Goal: Transaction & Acquisition: Purchase product/service

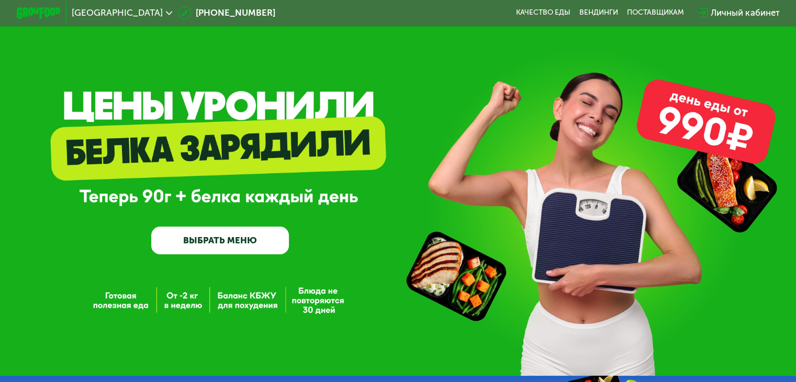
click at [218, 246] on link "ВЫБРАТЬ МЕНЮ" at bounding box center [220, 241] width 138 height 28
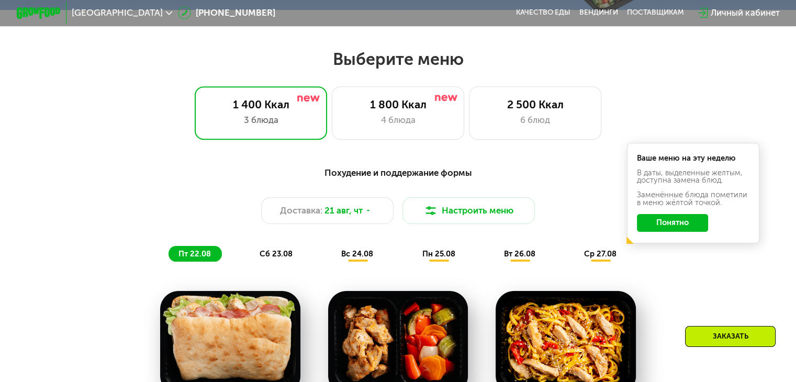
scroll to position [471, 0]
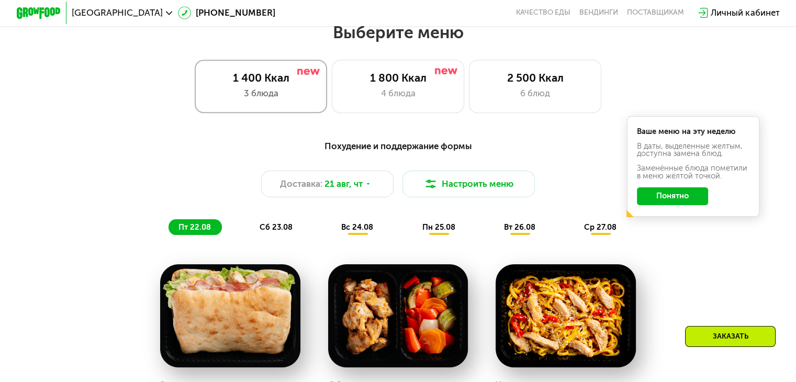
click at [249, 81] on div "1 400 Ккал" at bounding box center [260, 77] width 109 height 13
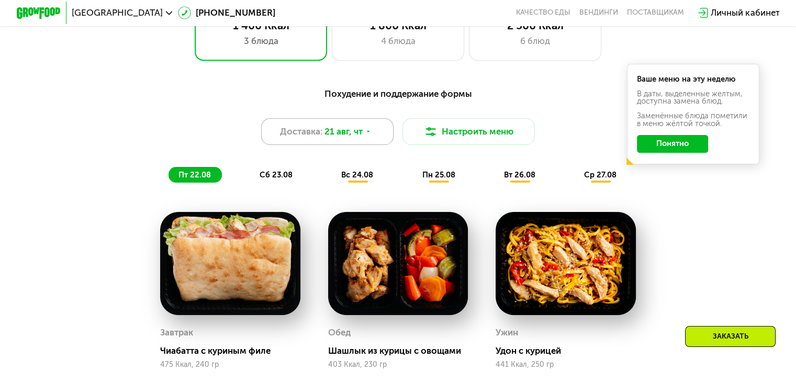
click at [362, 137] on span "21 авг, чт" at bounding box center [344, 131] width 38 height 13
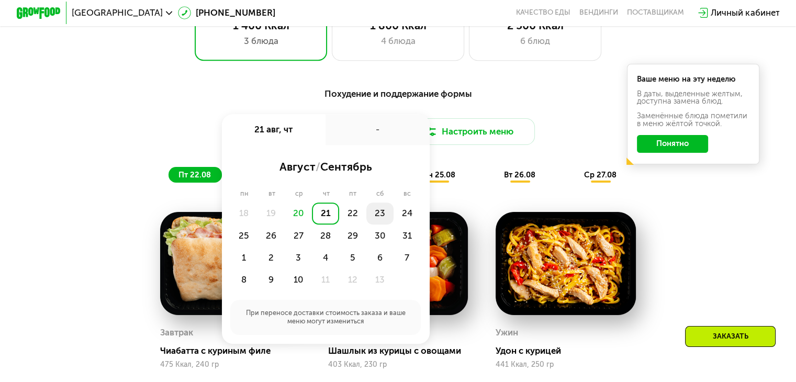
click at [394, 217] on div "23" at bounding box center [407, 214] width 27 height 22
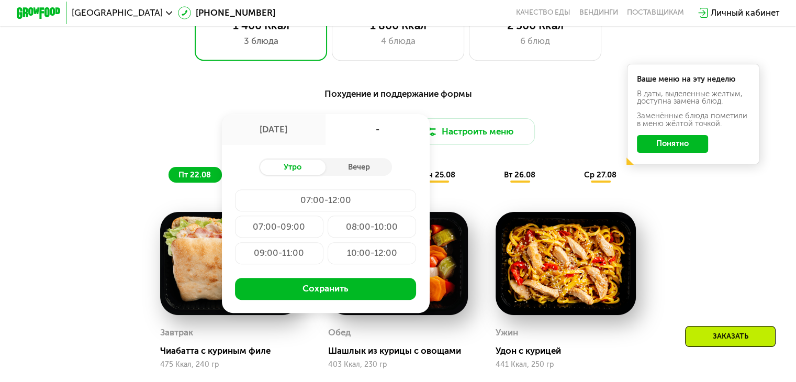
click at [357, 258] on div "10:00-12:00" at bounding box center [372, 253] width 88 height 22
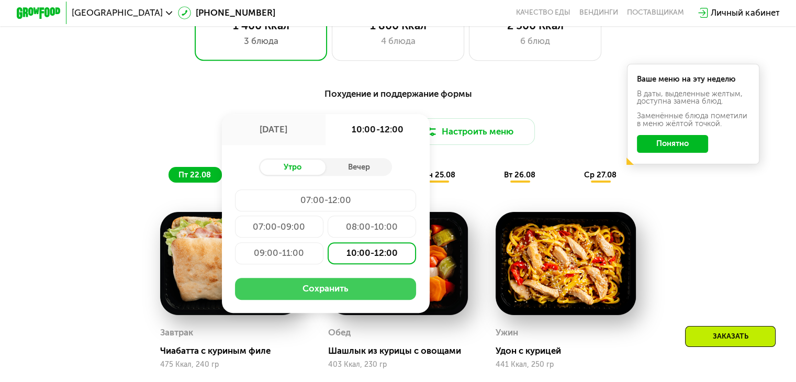
click at [325, 295] on button "Сохранить" at bounding box center [325, 289] width 181 height 22
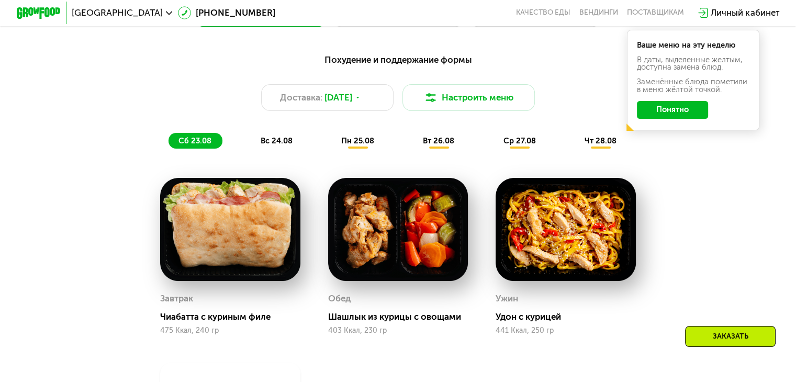
scroll to position [576, 0]
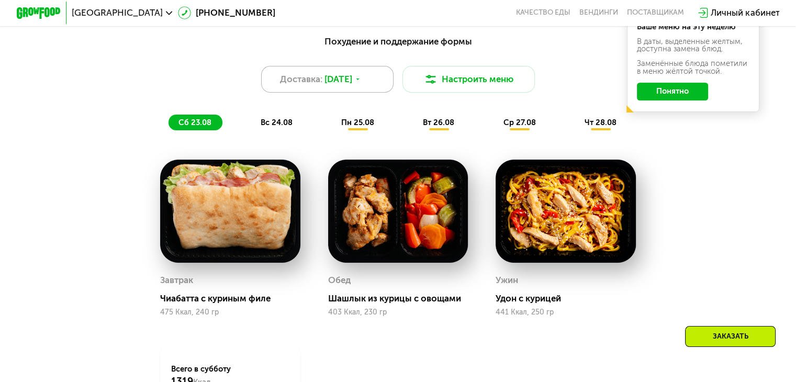
click at [361, 83] on icon at bounding box center [357, 79] width 7 height 7
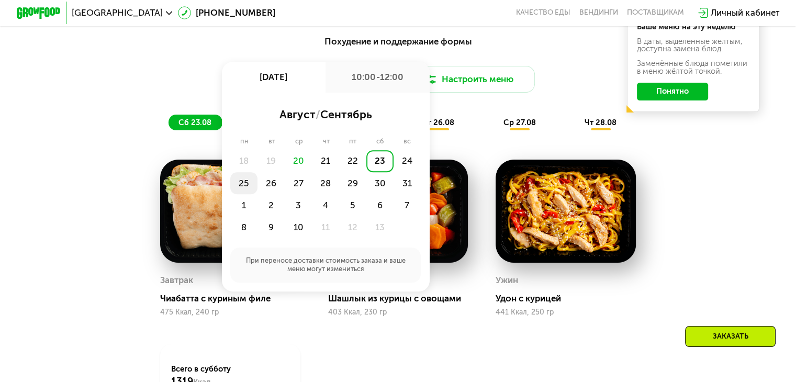
click at [258, 190] on div "25" at bounding box center [271, 183] width 27 height 22
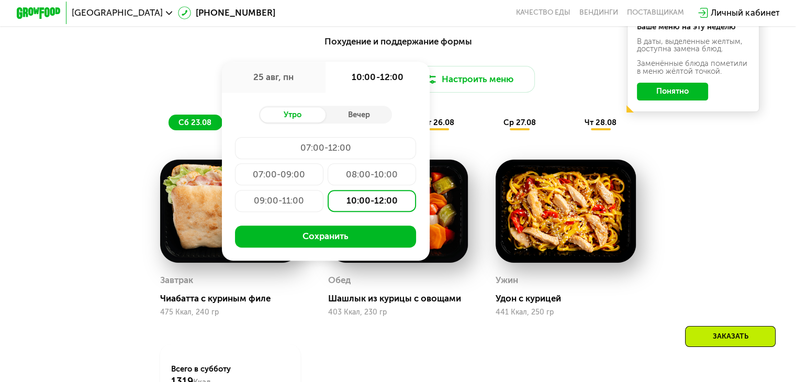
click at [324, 190] on div "08:00-10:00" at bounding box center [279, 201] width 88 height 22
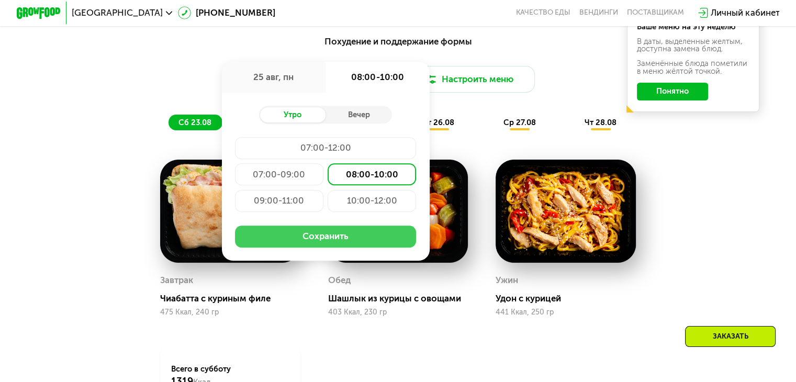
click at [327, 241] on button "Сохранить" at bounding box center [325, 237] width 181 height 22
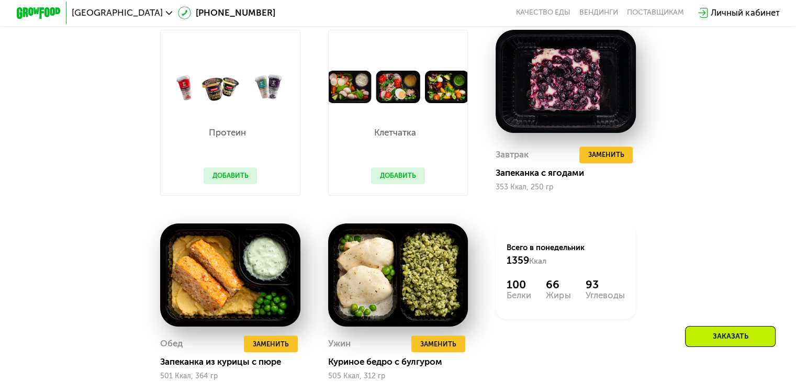
scroll to position [681, 0]
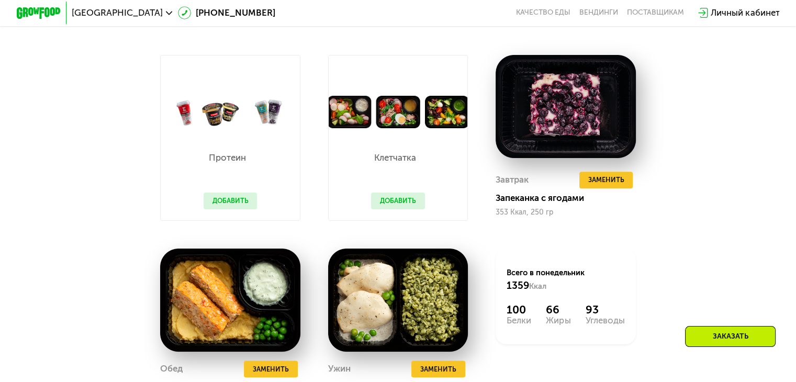
click at [404, 207] on button "Добавить" at bounding box center [398, 201] width 54 height 17
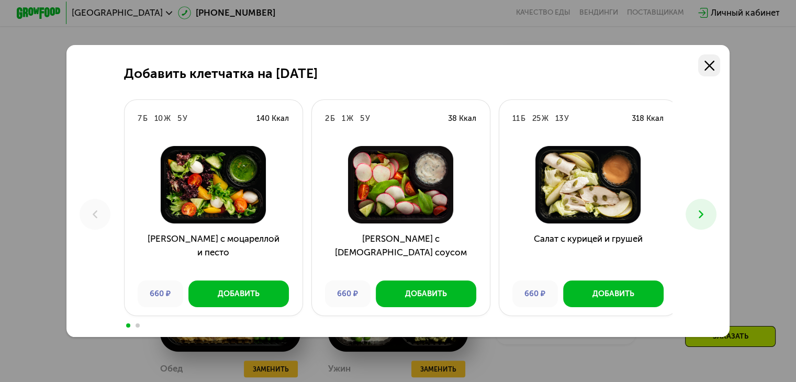
click at [715, 64] on icon at bounding box center [710, 66] width 10 height 10
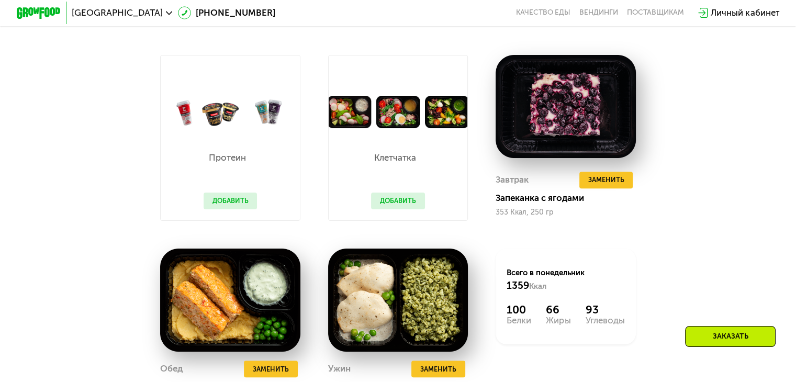
click at [400, 208] on button "Добавить" at bounding box center [398, 201] width 54 height 17
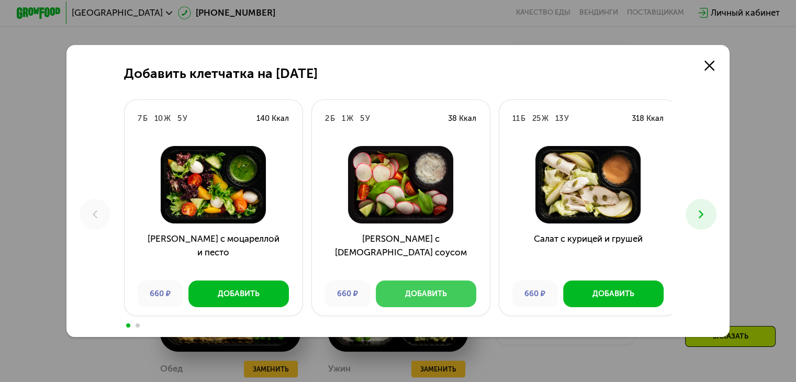
click at [411, 296] on div "Добавить" at bounding box center [426, 293] width 42 height 11
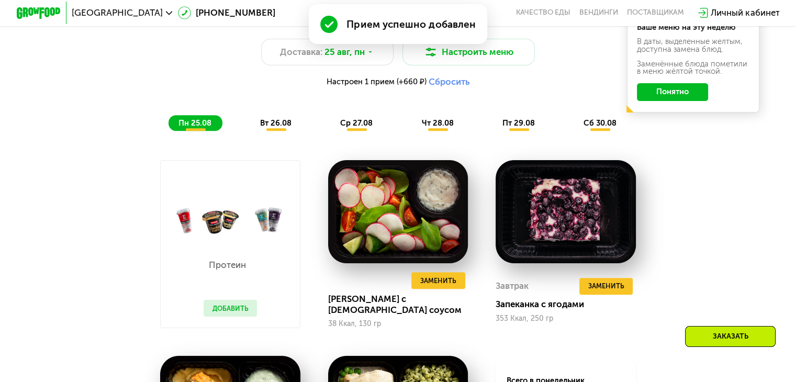
scroll to position [446, 0]
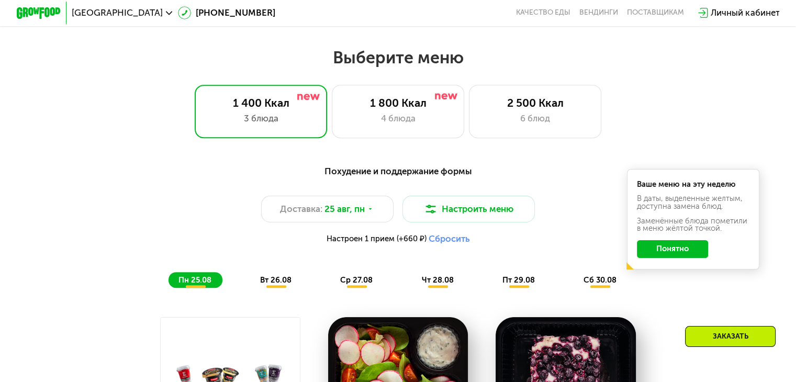
click at [657, 257] on button "Понятно" at bounding box center [672, 249] width 71 height 18
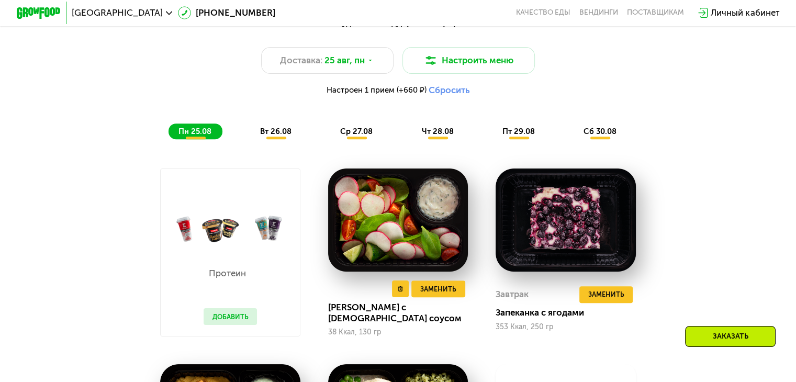
scroll to position [603, 0]
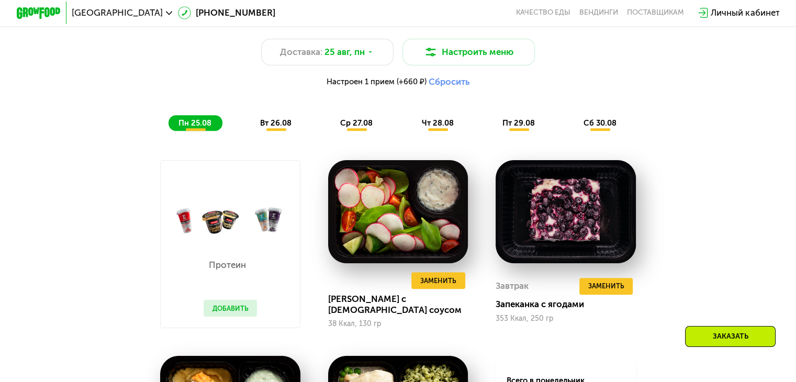
click at [267, 128] on span "вт 26.08" at bounding box center [275, 122] width 31 height 9
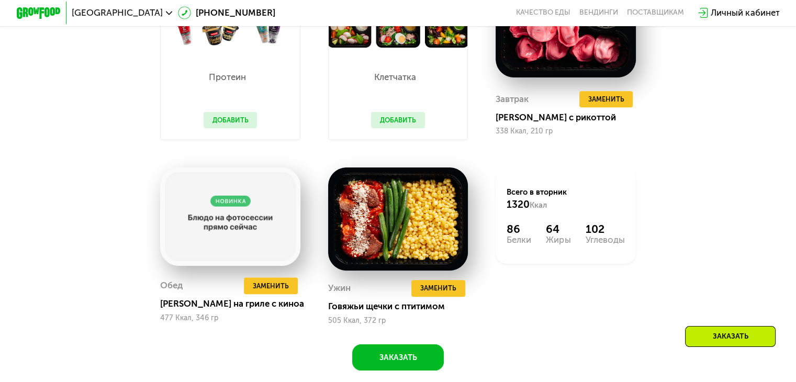
scroll to position [708, 0]
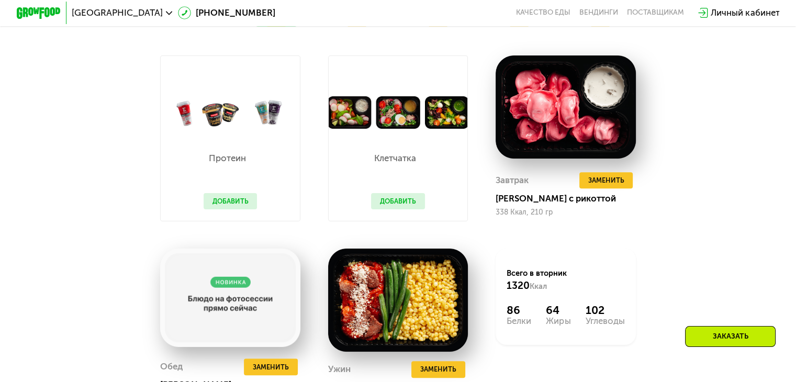
click at [397, 210] on button "Добавить" at bounding box center [398, 201] width 54 height 17
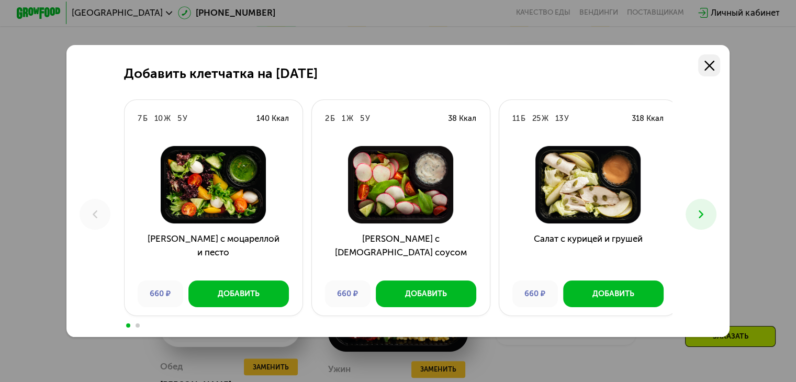
click at [712, 64] on use at bounding box center [710, 66] width 10 height 10
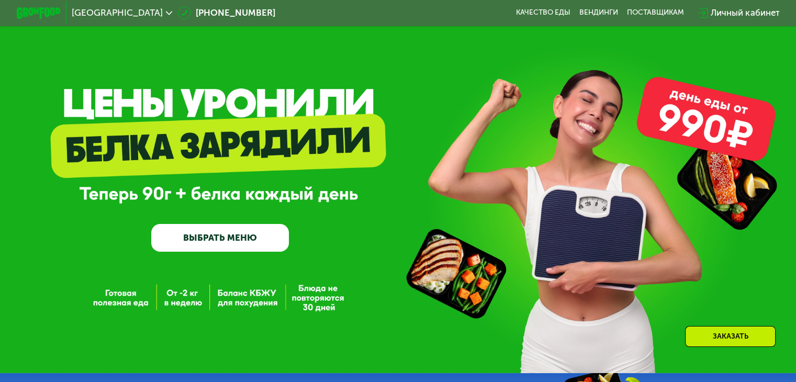
scroll to position [0, 0]
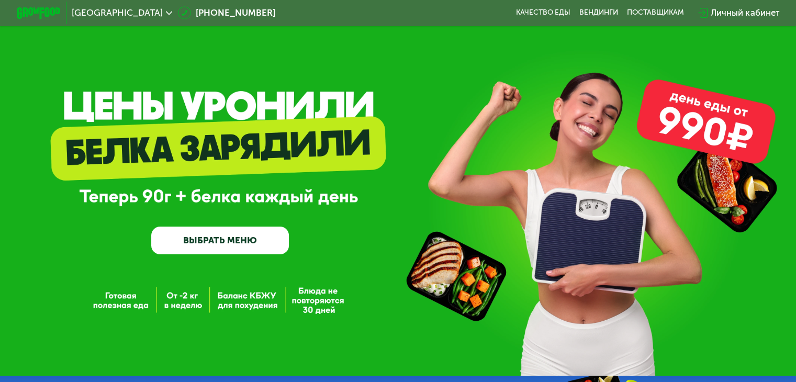
click at [127, 83] on div "GrowFood — доставка правильного питания ВЫБРАТЬ МЕНЮ" at bounding box center [398, 188] width 796 height 376
click at [149, 107] on div "GrowFood — доставка правильного питания ВЫБРАТЬ МЕНЮ" at bounding box center [398, 188] width 796 height 376
click at [35, 9] on img at bounding box center [39, 13] width 44 height 12
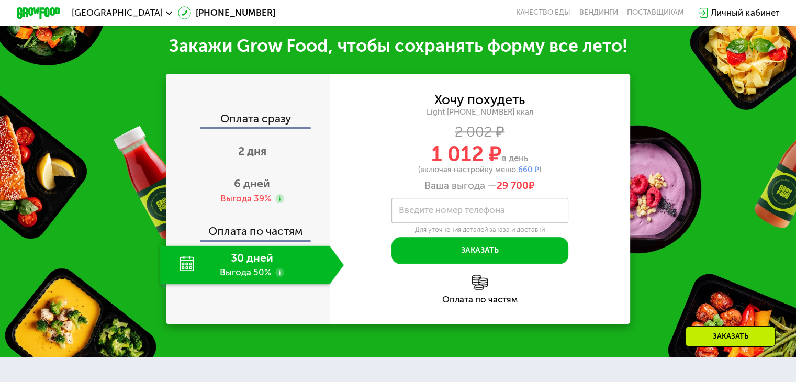
scroll to position [1204, 0]
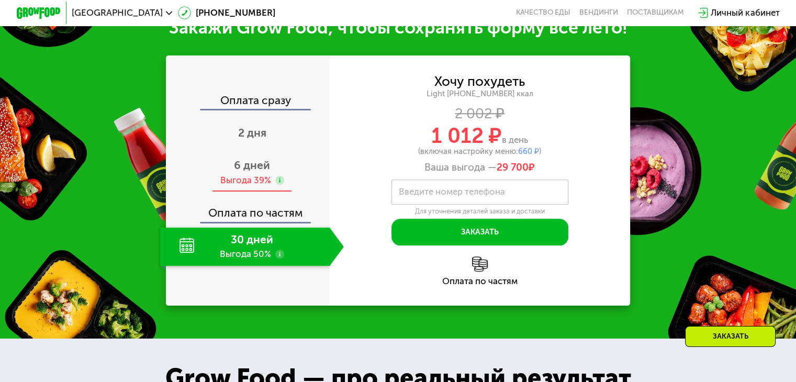
click at [253, 185] on div "6 дней Выгода 39%" at bounding box center [252, 172] width 184 height 39
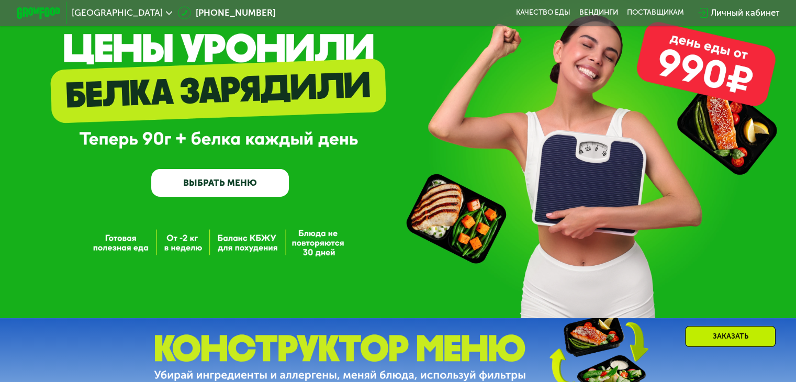
scroll to position [0, 0]
